Goal: Find specific page/section: Find specific page/section

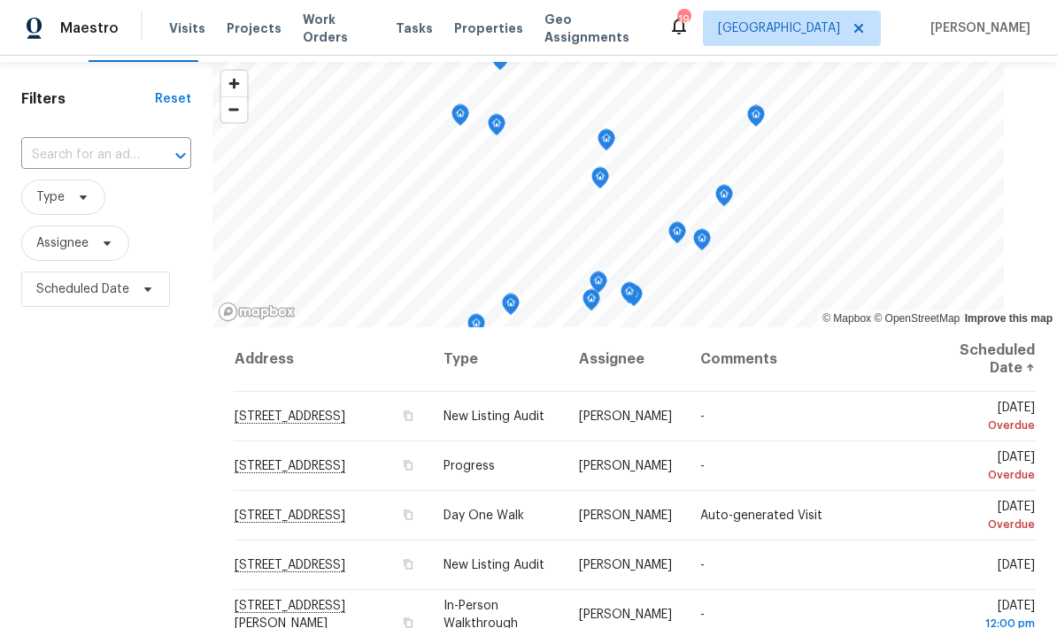
scroll to position [21, 0]
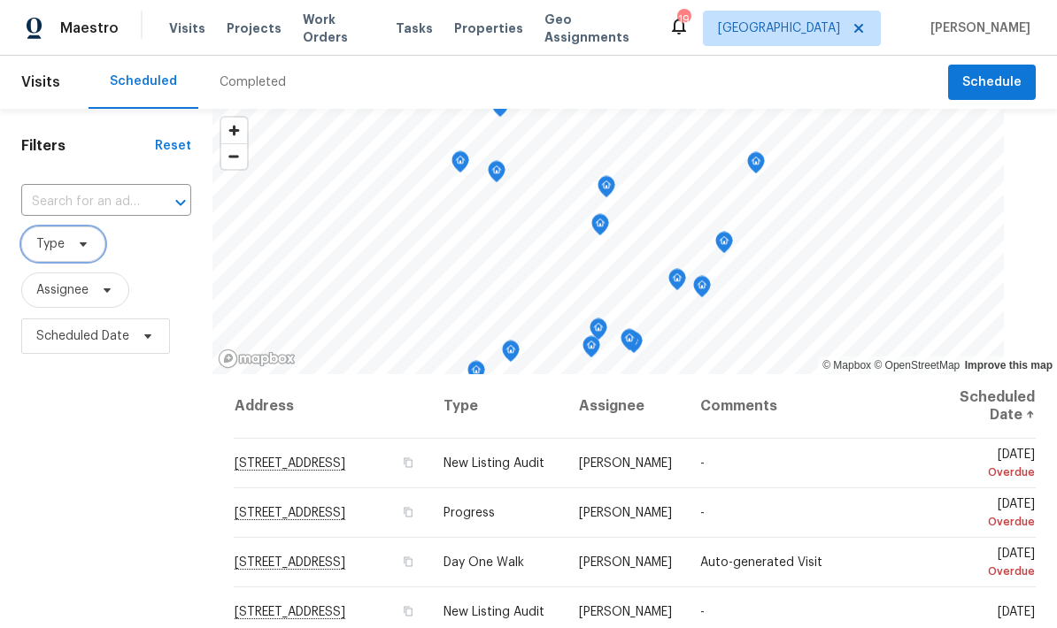
click at [64, 251] on span "Type" at bounding box center [50, 244] width 28 height 18
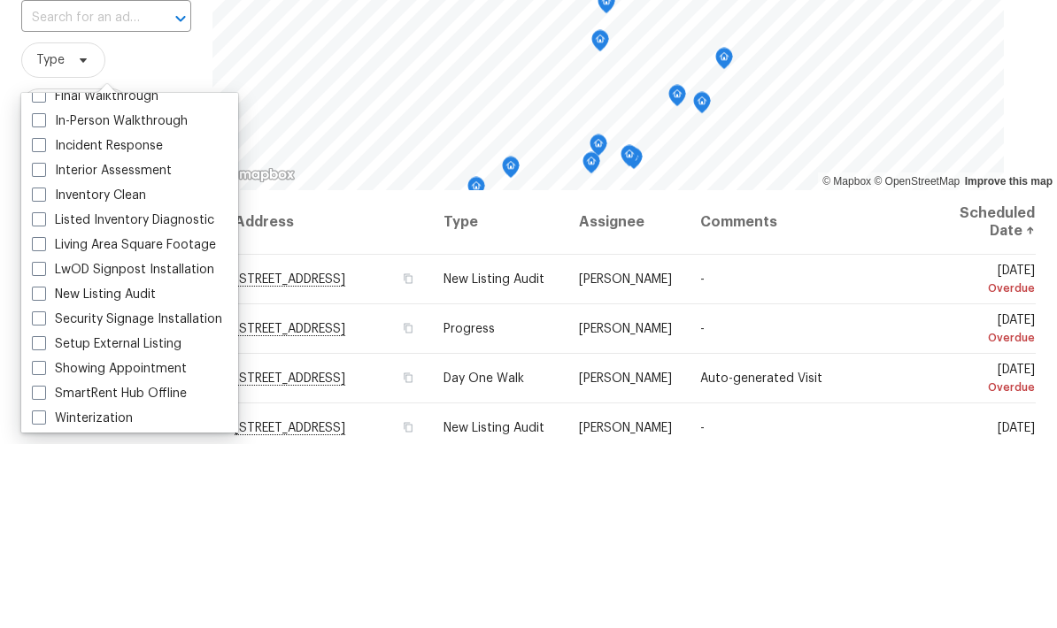
scroll to position [86, 0]
type input "In"
click at [40, 297] on label "In-Person Walkthrough" at bounding box center [110, 306] width 156 height 18
click at [40, 297] on input "In-Person Walkthrough" at bounding box center [38, 303] width 12 height 12
checkbox input "true"
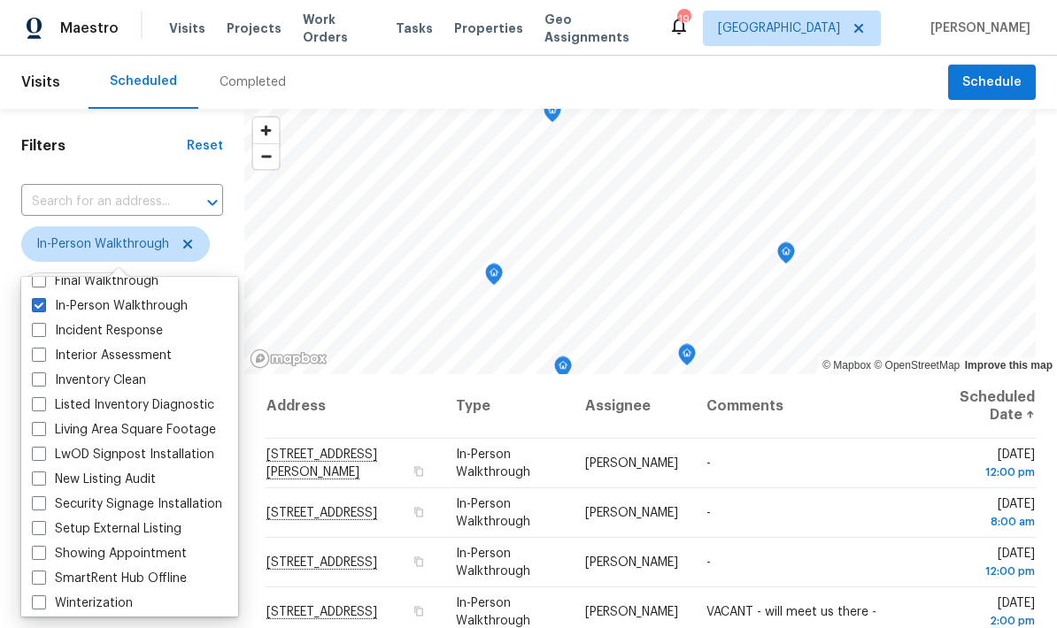
click at [385, 79] on div "Scheduled Completed" at bounding box center [518, 82] width 859 height 53
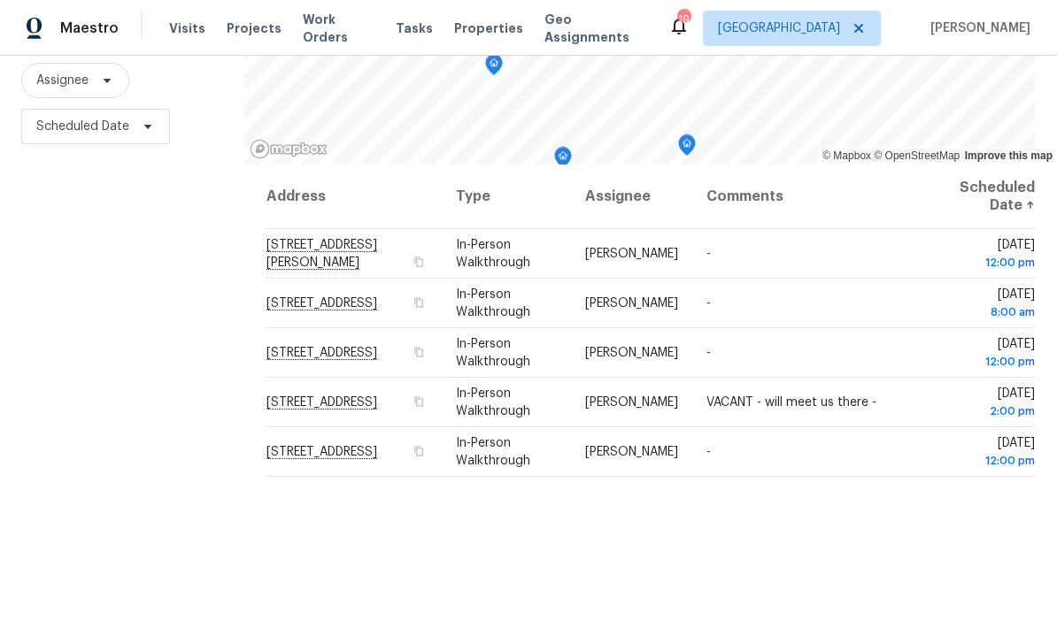
scroll to position [211, 0]
